Goal: Information Seeking & Learning: Learn about a topic

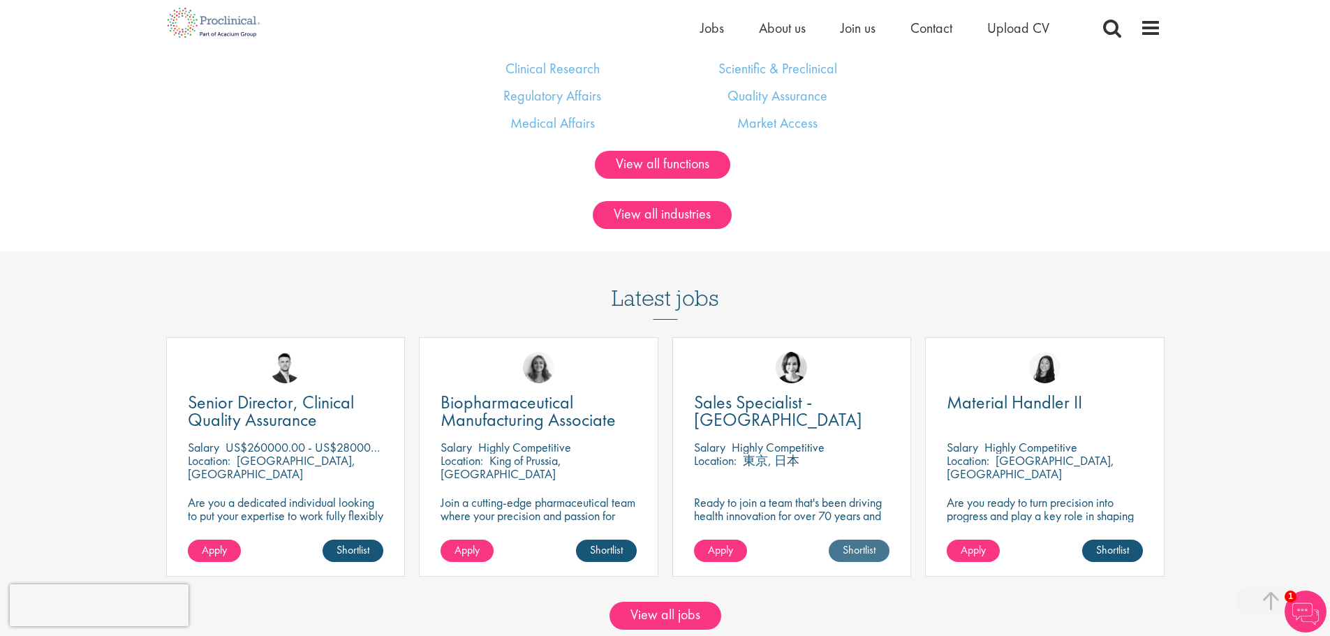
scroll to position [1257, 0]
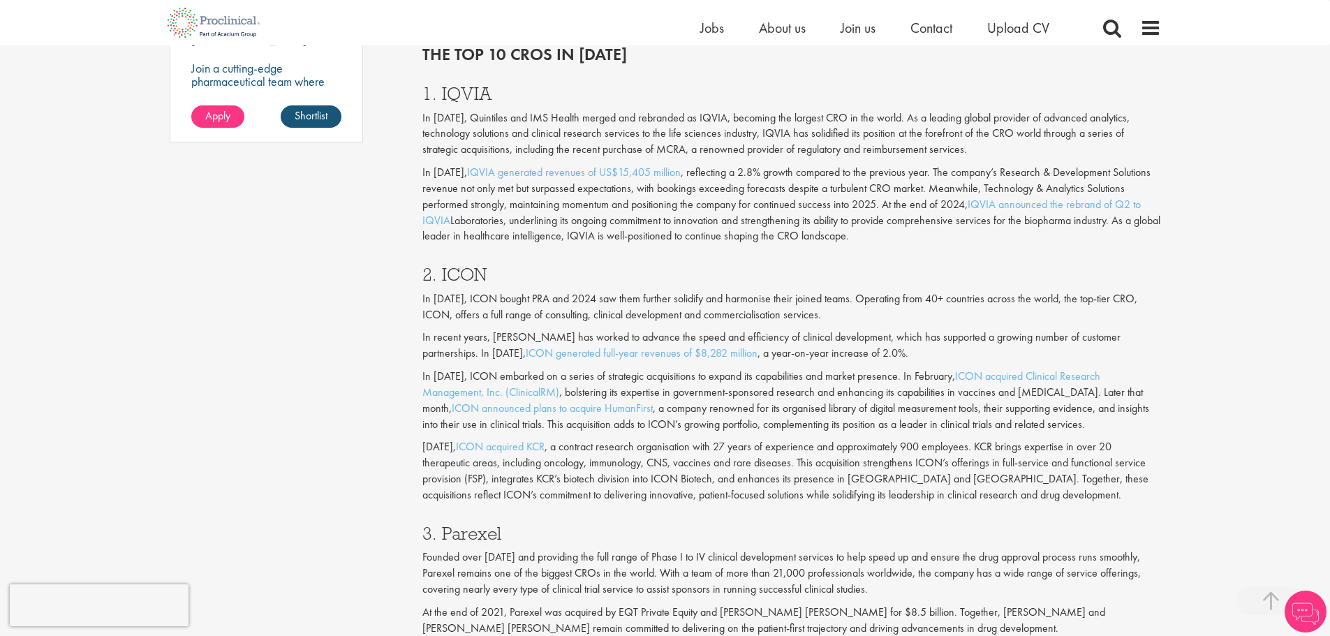
scroll to position [1117, 0]
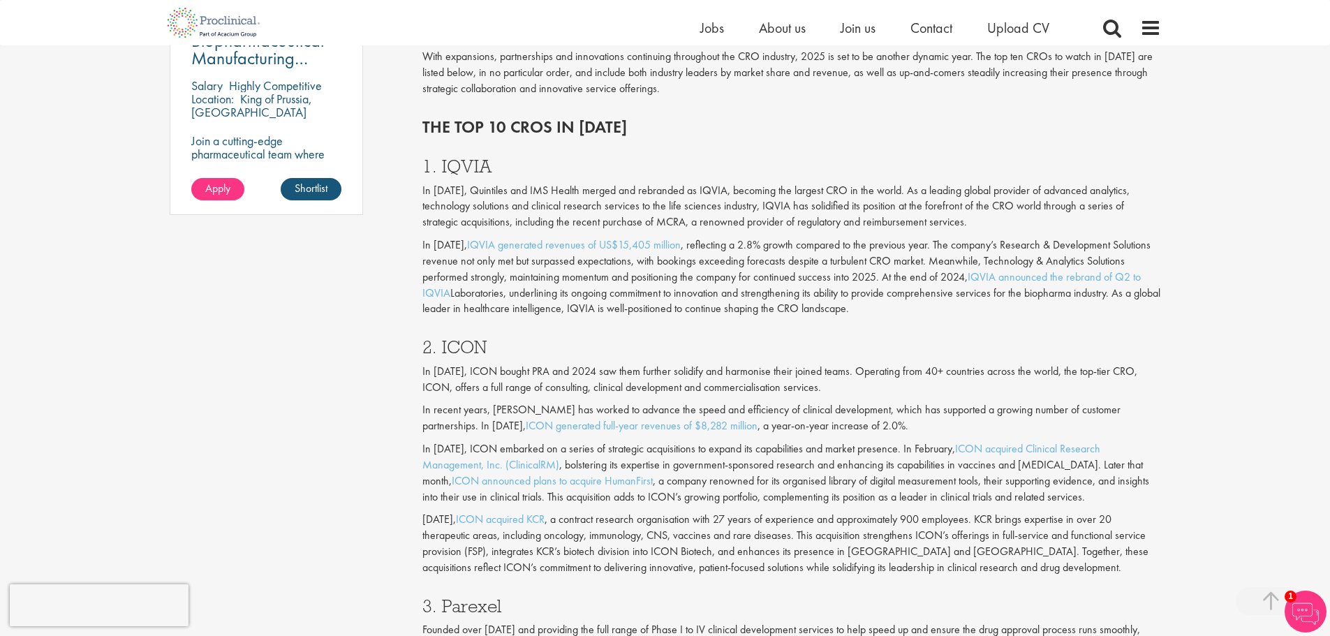
drag, startPoint x: 957, startPoint y: 287, endPoint x: 644, endPoint y: 152, distance: 340.6
click at [644, 152] on div "1. IQVIA In [DATE], Quintiles and IMS Health merged and rebranded as IQVIA, bec…" at bounding box center [792, 233] width 760 height 181
click at [614, 168] on h3 "1. IQVIA" at bounding box center [791, 166] width 739 height 18
drag, startPoint x: 614, startPoint y: 168, endPoint x: 955, endPoint y: 320, distance: 372.9
click at [955, 320] on div "1. IQVIA In [DATE], Quintiles and IMS Health merged and rebranded as IQVIA, bec…" at bounding box center [792, 233] width 760 height 181
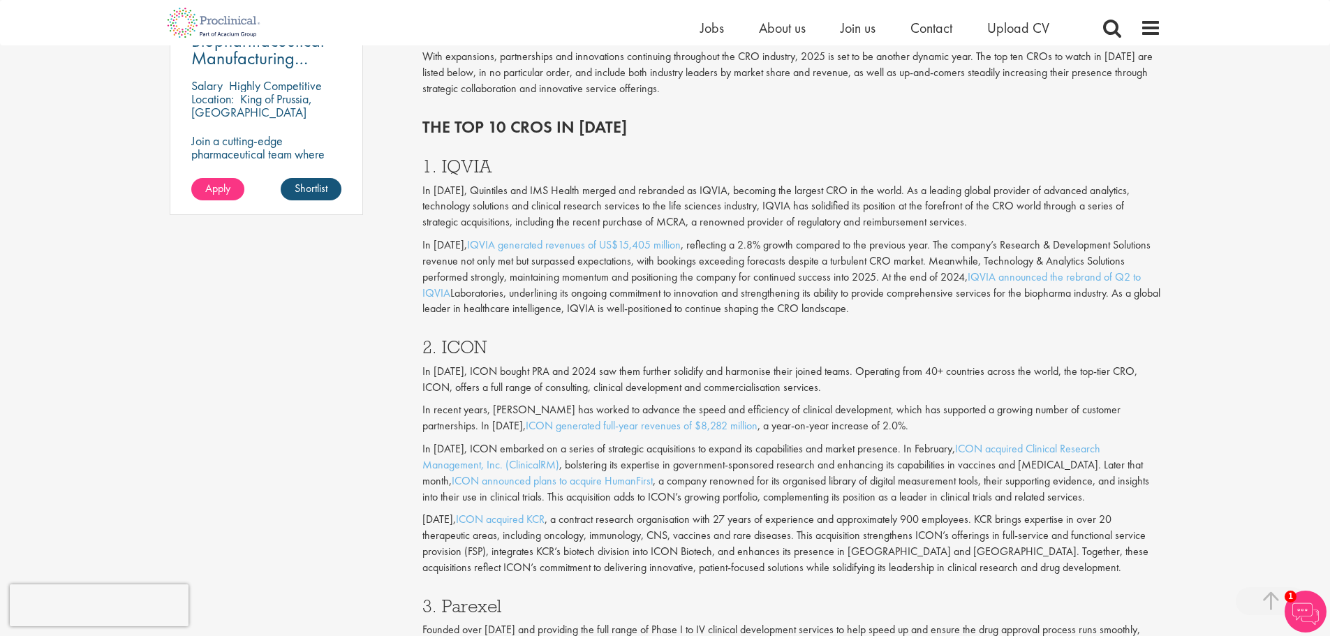
click at [955, 320] on div "1. IQVIA In [DATE], Quintiles and IMS Health merged and rebranded as IQVIA, bec…" at bounding box center [792, 233] width 760 height 181
drag, startPoint x: 955, startPoint y: 320, endPoint x: 617, endPoint y: 159, distance: 373.9
click at [619, 159] on div "1. IQVIA In [DATE], Quintiles and IMS Health merged and rebranded as IQVIA, bec…" at bounding box center [792, 233] width 760 height 181
click at [615, 159] on h3 "1. IQVIA" at bounding box center [791, 166] width 739 height 18
drag, startPoint x: 628, startPoint y: 170, endPoint x: 992, endPoint y: 309, distance: 390.1
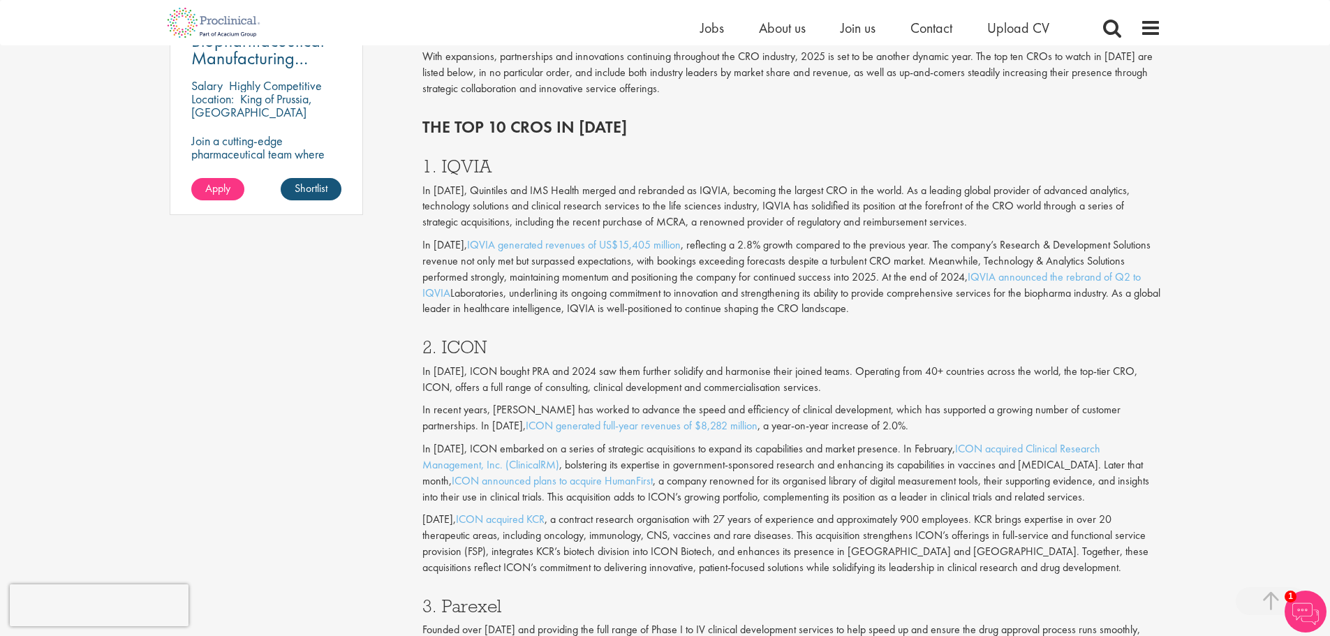
click at [992, 309] on div "1. IQVIA In [DATE], Quintiles and IMS Health merged and rebranded as IQVIA, bec…" at bounding box center [792, 233] width 760 height 181
click at [992, 309] on p "In [DATE], IQVIA generated revenues of US$15,405 million , reflecting a 2.8% gr…" at bounding box center [791, 277] width 739 height 80
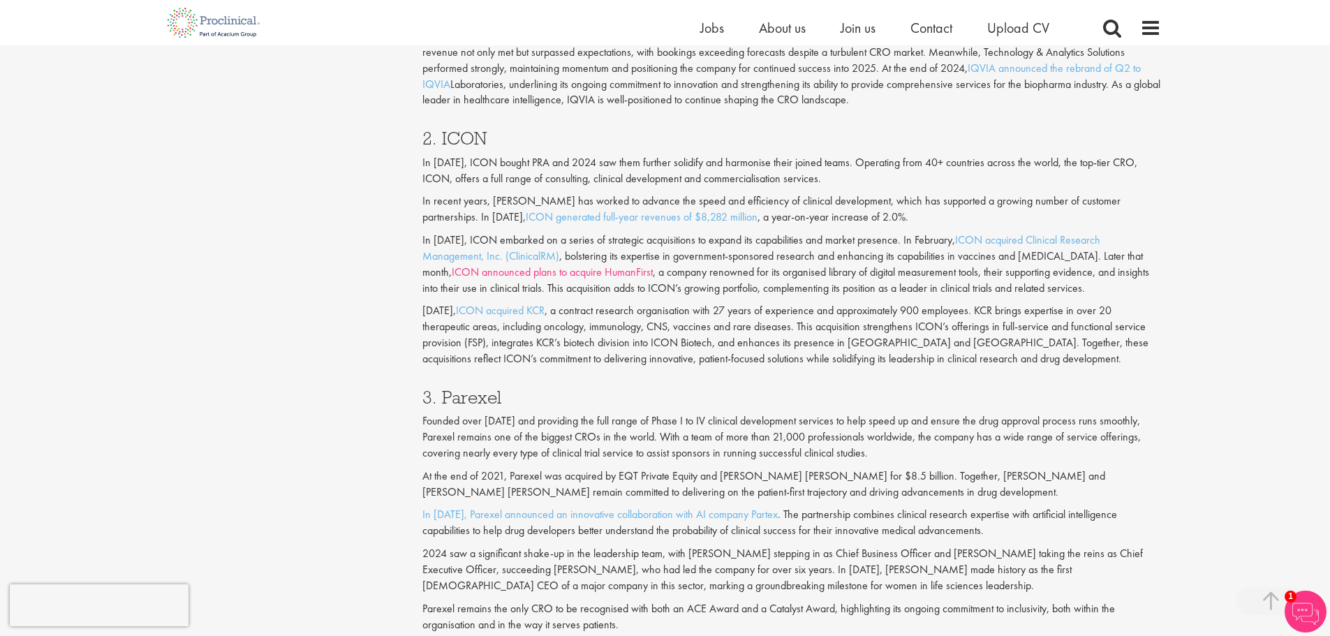
scroll to position [1327, 0]
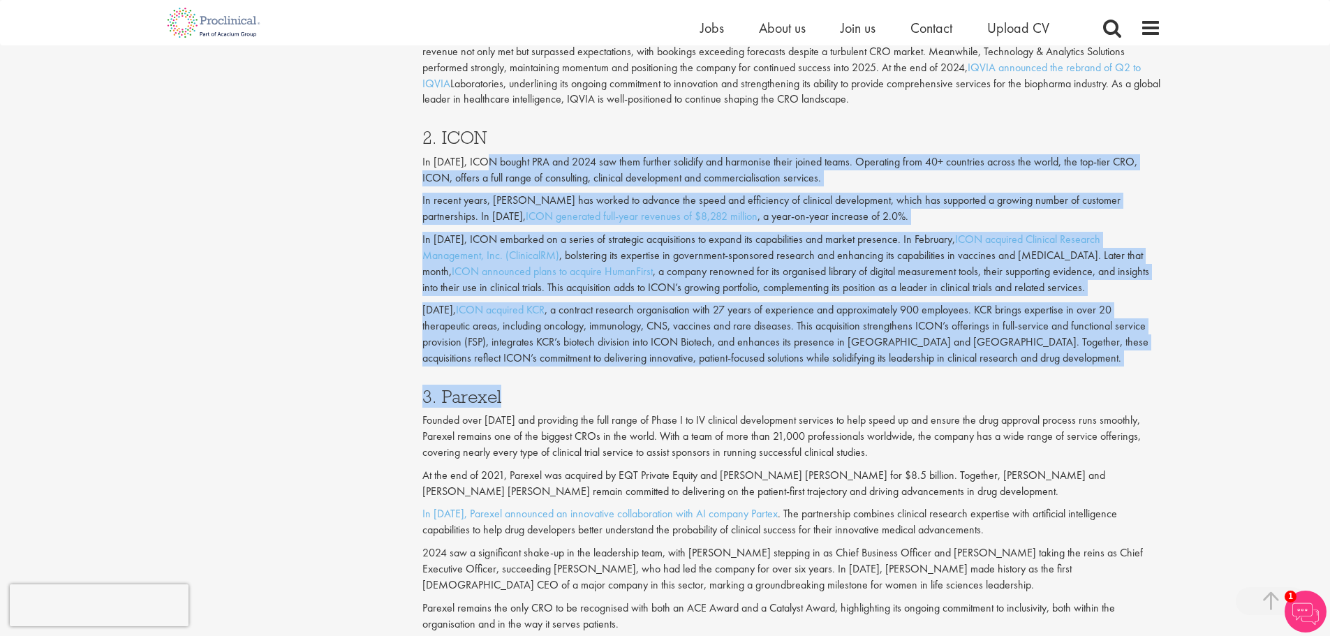
drag, startPoint x: 608, startPoint y: 165, endPoint x: 1007, endPoint y: 370, distance: 448.1
click at [308, 294] on div "Content types Quizzes Blogs Guidebooks Videos Infographics Case studies Press r…" at bounding box center [665, 631] width 1012 height 3616
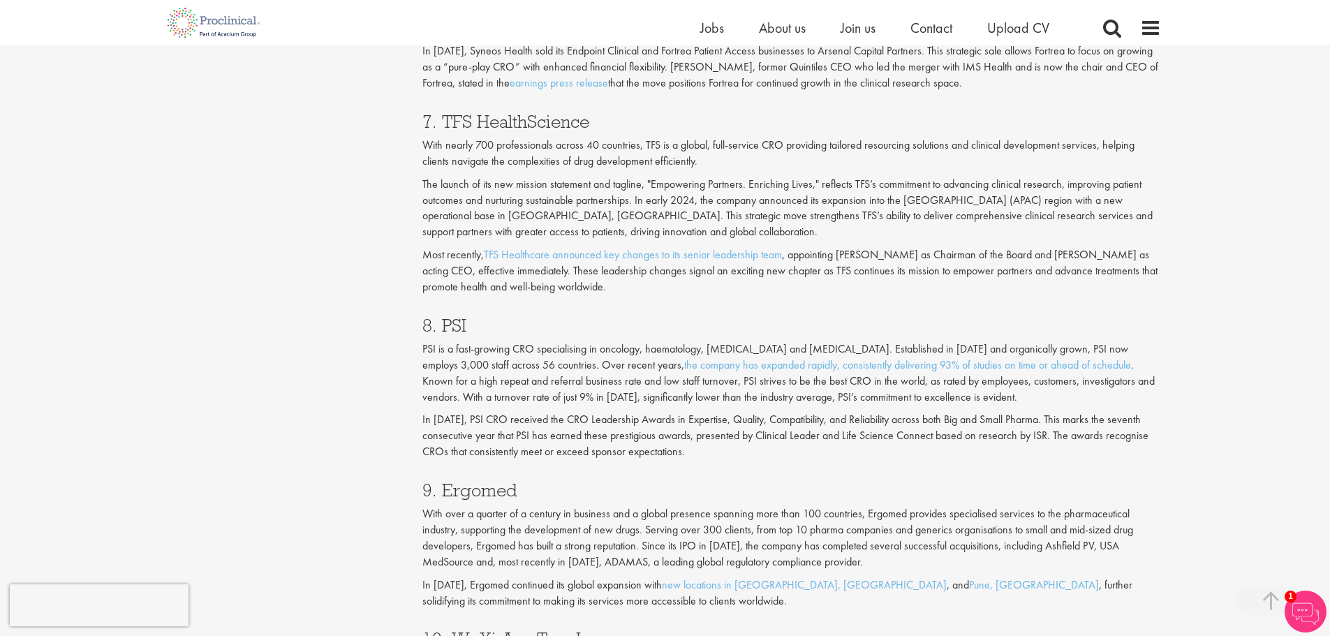
scroll to position [2653, 0]
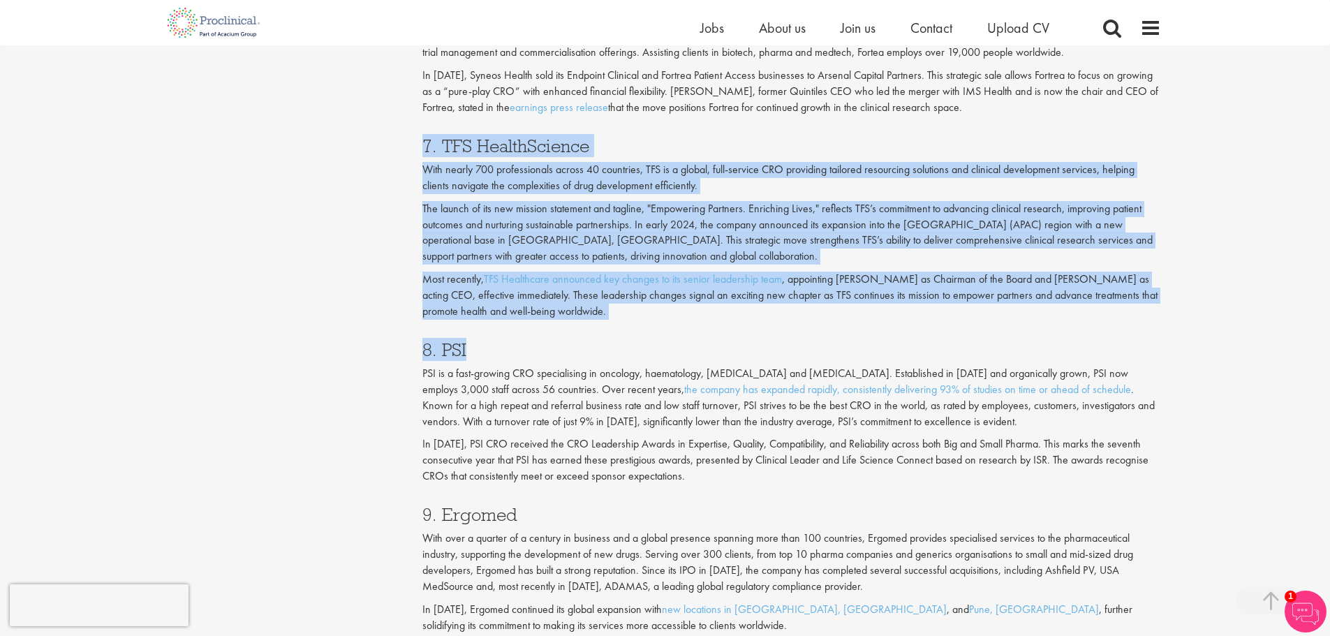
drag, startPoint x: 395, startPoint y: 140, endPoint x: 706, endPoint y: 328, distance: 364.1
click at [706, 328] on div "8. PSI PSI is a fast-growing CRO specialising in oncology, haematology, [MEDICA…" at bounding box center [792, 409] width 760 height 165
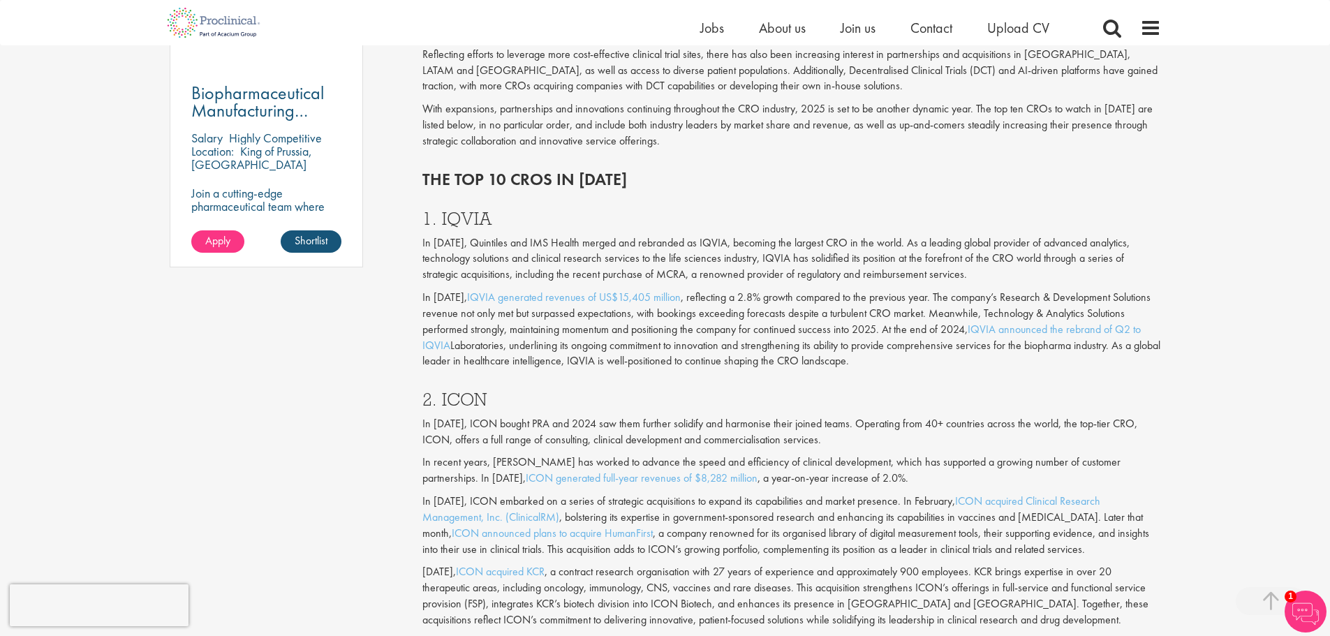
scroll to position [1047, 0]
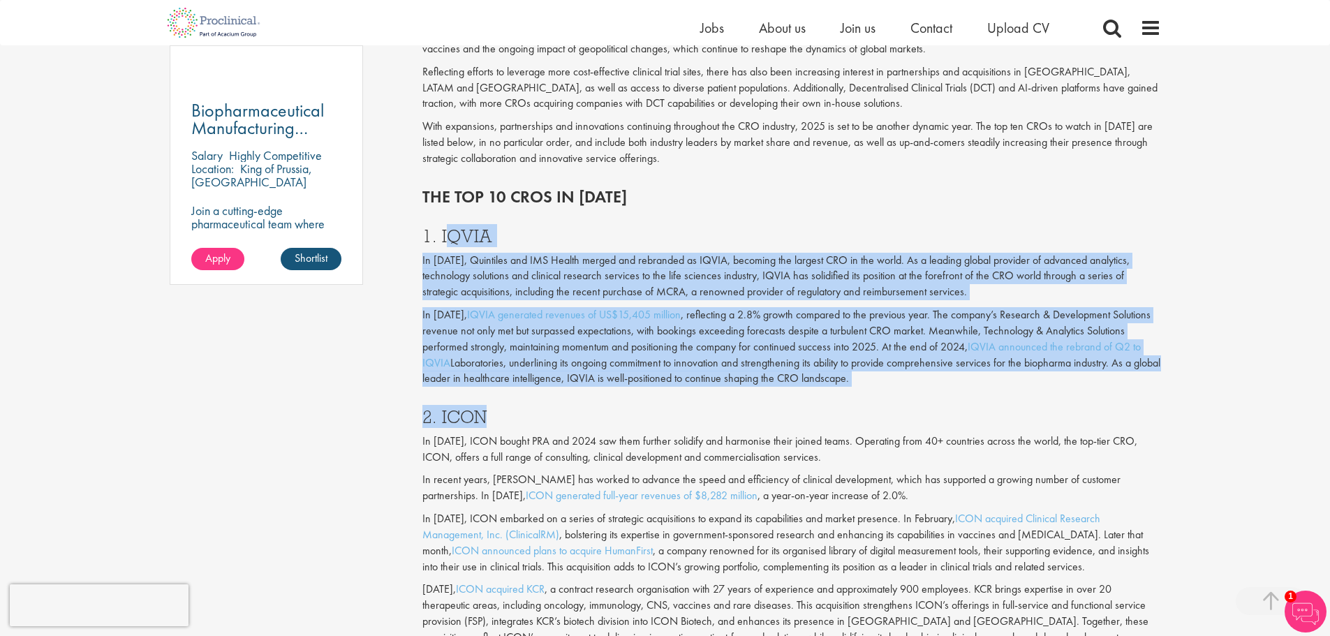
drag, startPoint x: 450, startPoint y: 233, endPoint x: 967, endPoint y: 400, distance: 543.0
click at [967, 400] on div "2. ICON In [DATE], ICON bought PRA and 2024 saw them further solidify and harmo…" at bounding box center [792, 523] width 760 height 259
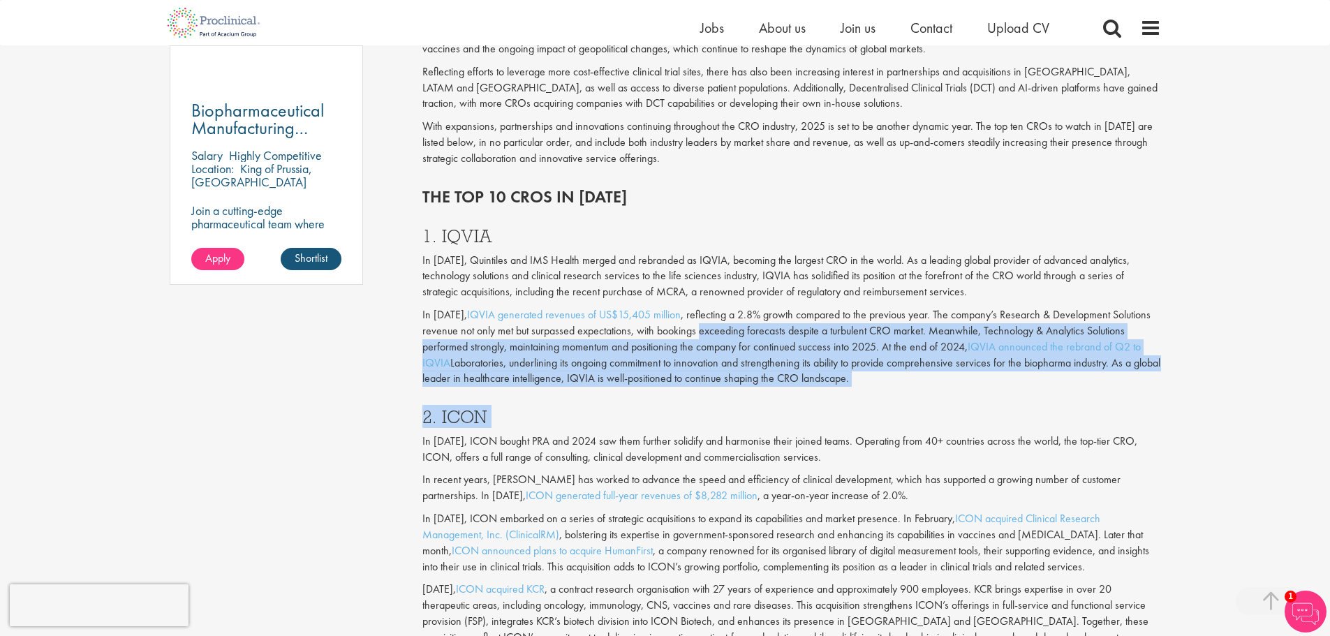
drag, startPoint x: 967, startPoint y: 400, endPoint x: 598, endPoint y: 277, distance: 388.6
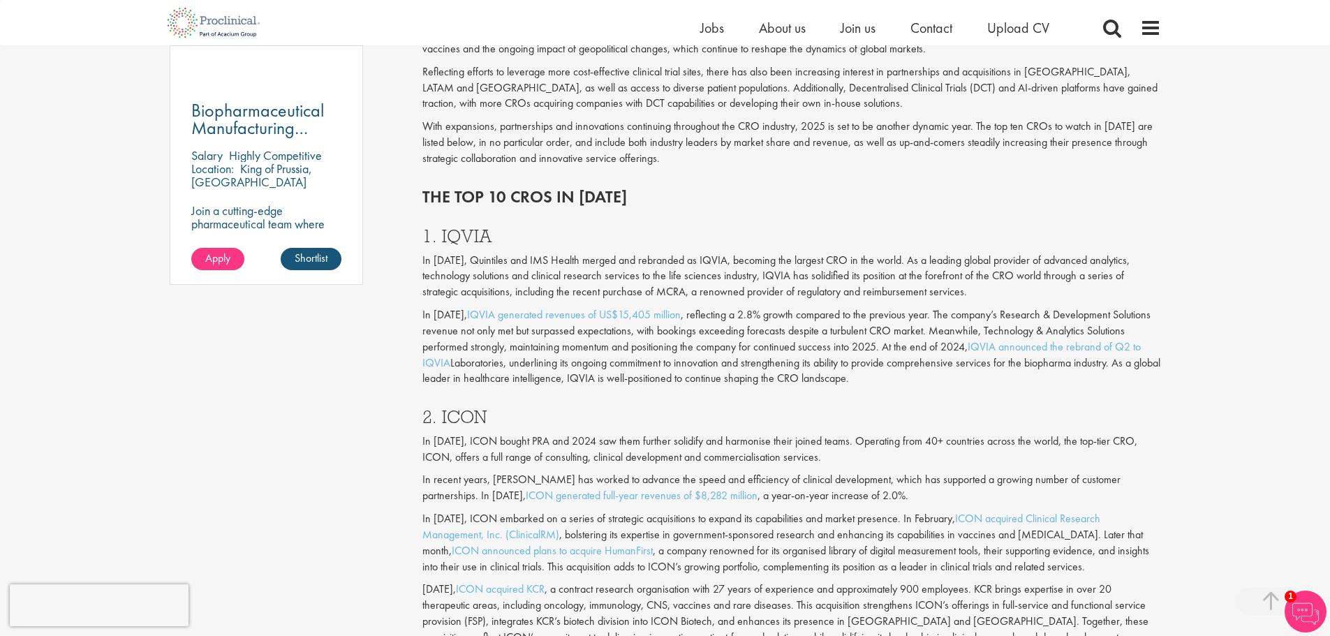
click at [446, 242] on h3 "1. IQVIA" at bounding box center [791, 236] width 739 height 18
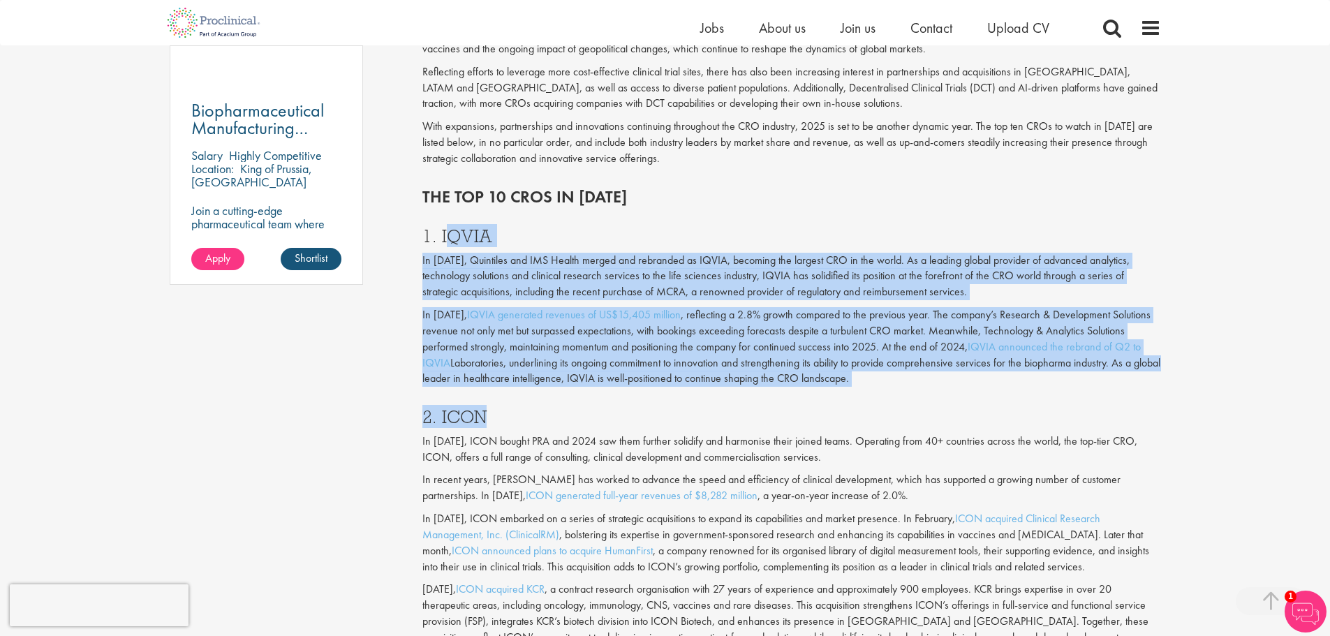
drag, startPoint x: 533, startPoint y: 259, endPoint x: 920, endPoint y: 411, distance: 415.7
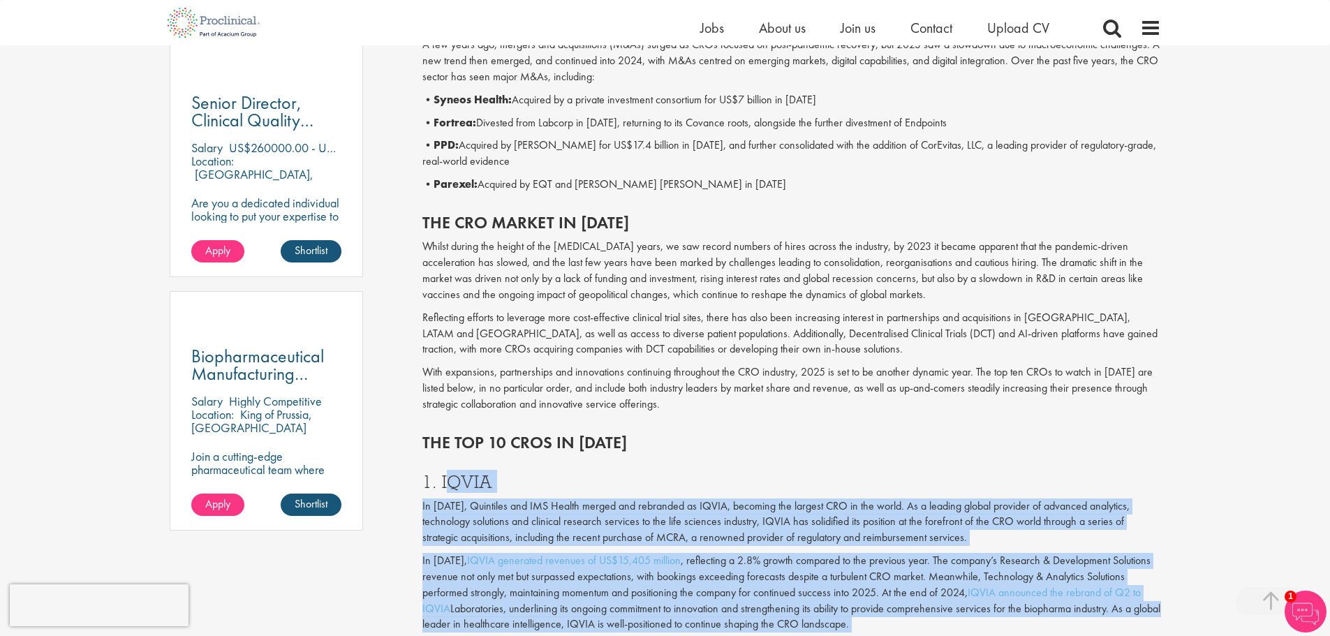
scroll to position [768, 0]
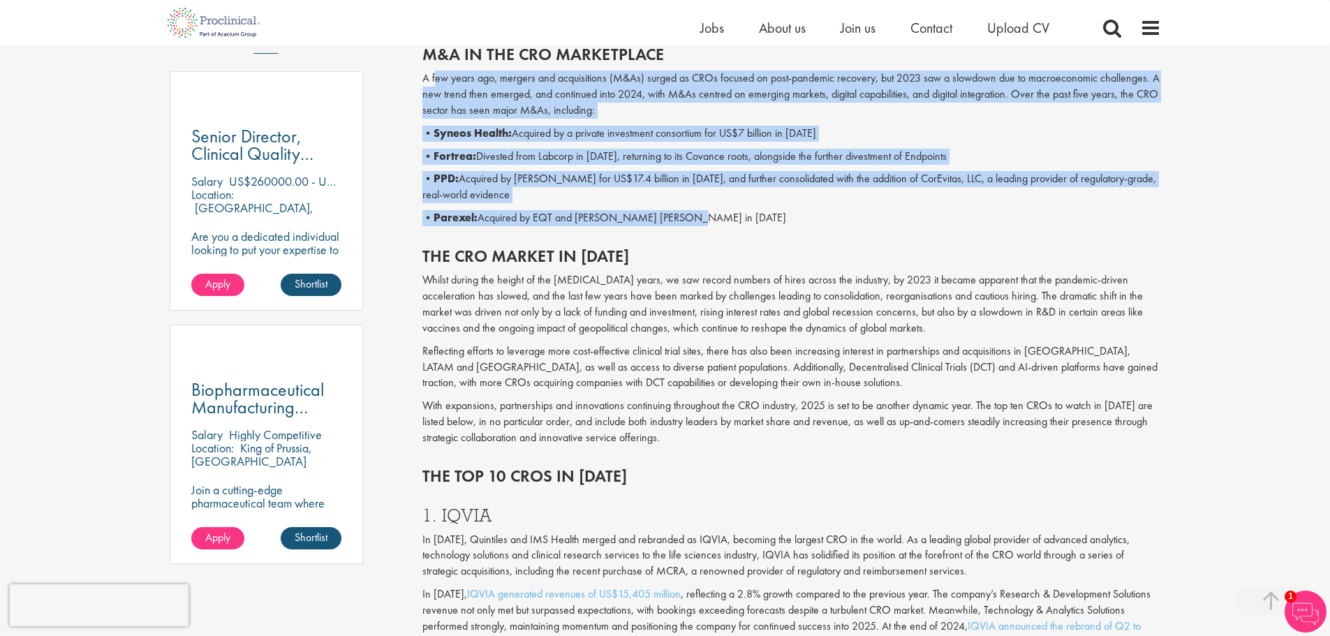
drag, startPoint x: 437, startPoint y: 74, endPoint x: 796, endPoint y: 212, distance: 384.6
click at [796, 212] on div "M&A in the CRO marketplace A few years ago, mergers and acquisitions (M&As) sur…" at bounding box center [792, 132] width 760 height 202
click at [796, 212] on p "• Parexel: Acquired by EQT and [PERSON_NAME] [PERSON_NAME] in [DATE]" at bounding box center [791, 218] width 739 height 16
drag, startPoint x: 796, startPoint y: 212, endPoint x: 508, endPoint y: 70, distance: 321.0
click at [508, 70] on div "M&A in the CRO marketplace A few years ago, mergers and acquisitions (M&As) sur…" at bounding box center [792, 132] width 760 height 202
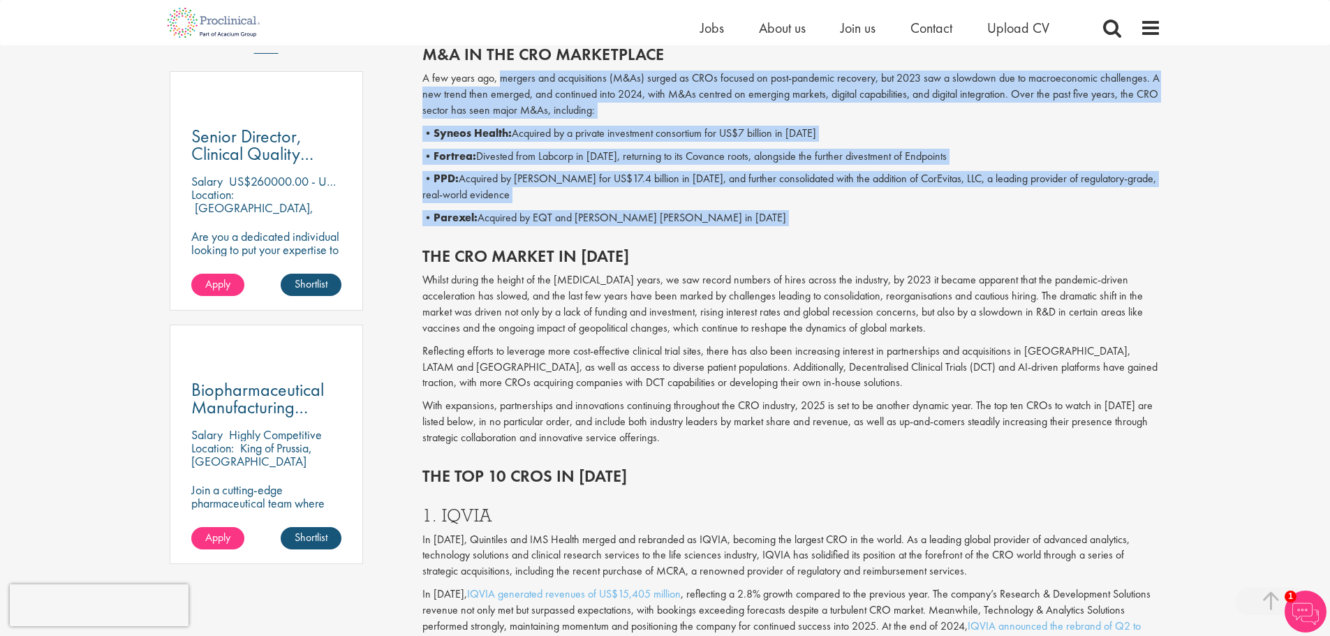
click at [508, 70] on div "M&A in the CRO marketplace A few years ago, mergers and acquisitions (M&As) sur…" at bounding box center [792, 132] width 760 height 202
drag, startPoint x: 508, startPoint y: 70, endPoint x: 702, endPoint y: 209, distance: 238.6
click at [702, 209] on div "M&A in the CRO marketplace A few years ago, mergers and acquisitions (M&As) sur…" at bounding box center [792, 132] width 760 height 202
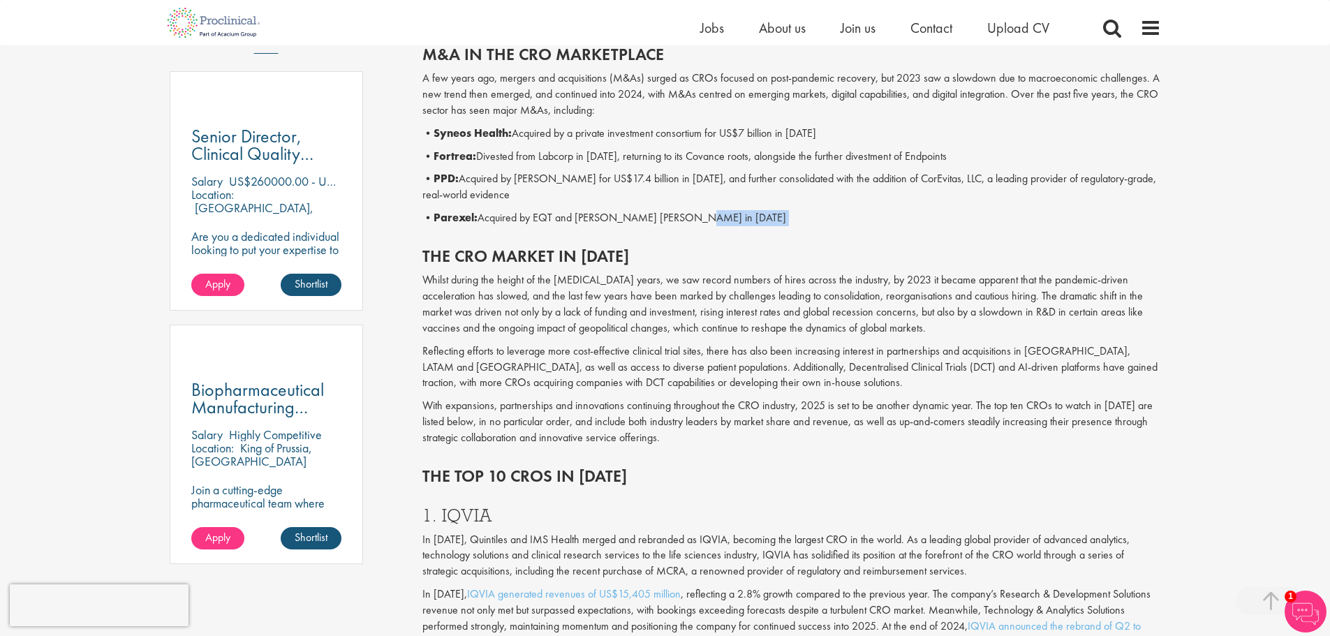
click at [702, 209] on div "M&A in the CRO marketplace A few years ago, mergers and acquisitions (M&As) sur…" at bounding box center [792, 132] width 760 height 202
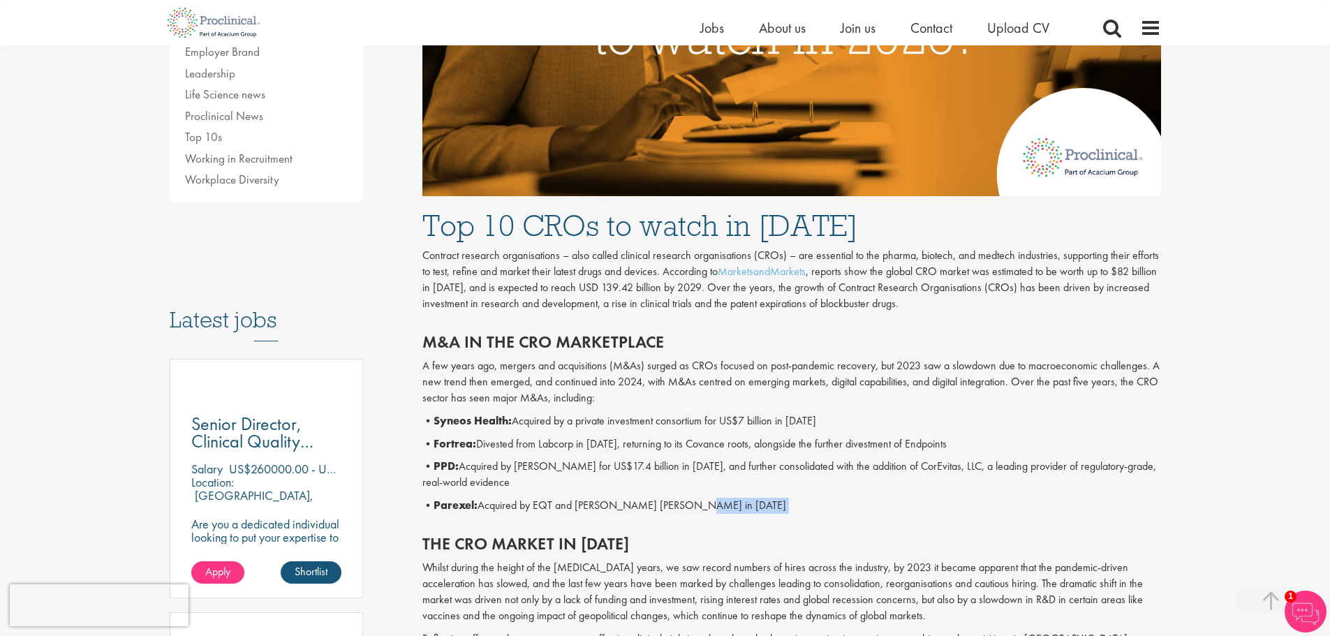
scroll to position [489, 0]
